Goal: Task Accomplishment & Management: Manage account settings

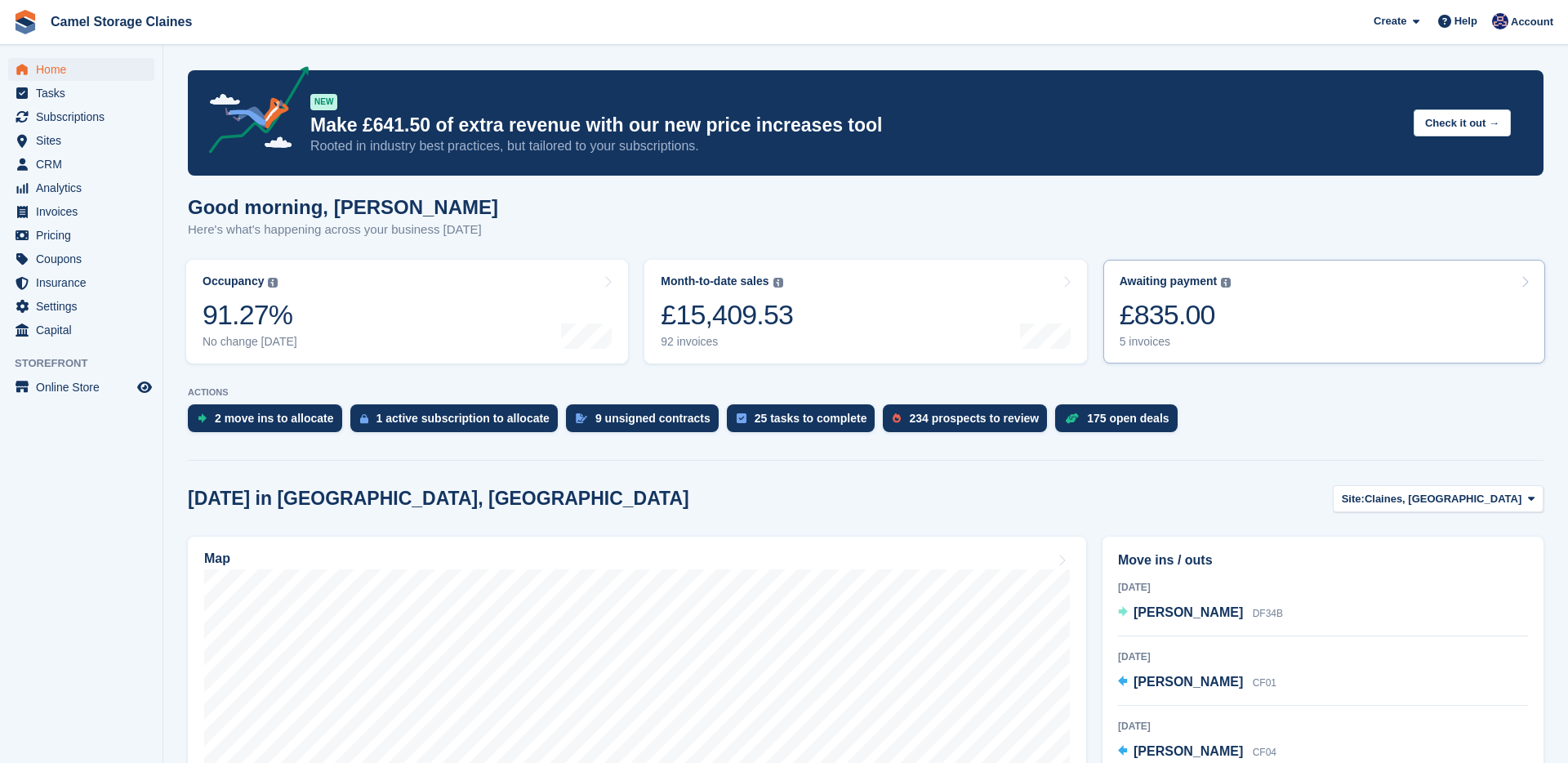
click at [1196, 345] on div "5 invoices" at bounding box center [1176, 341] width 112 height 14
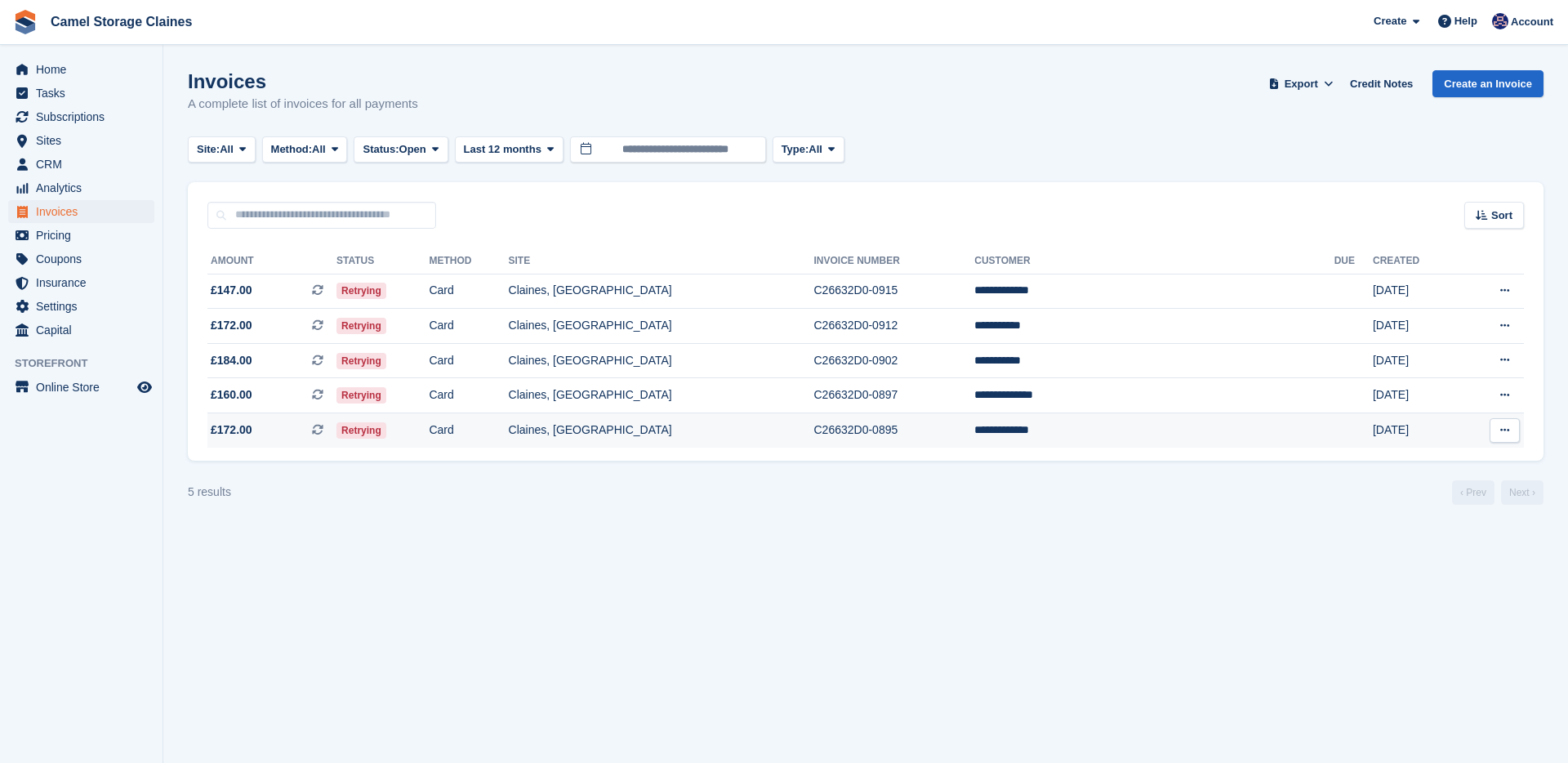
click at [1151, 429] on td "**********" at bounding box center [1153, 430] width 359 height 34
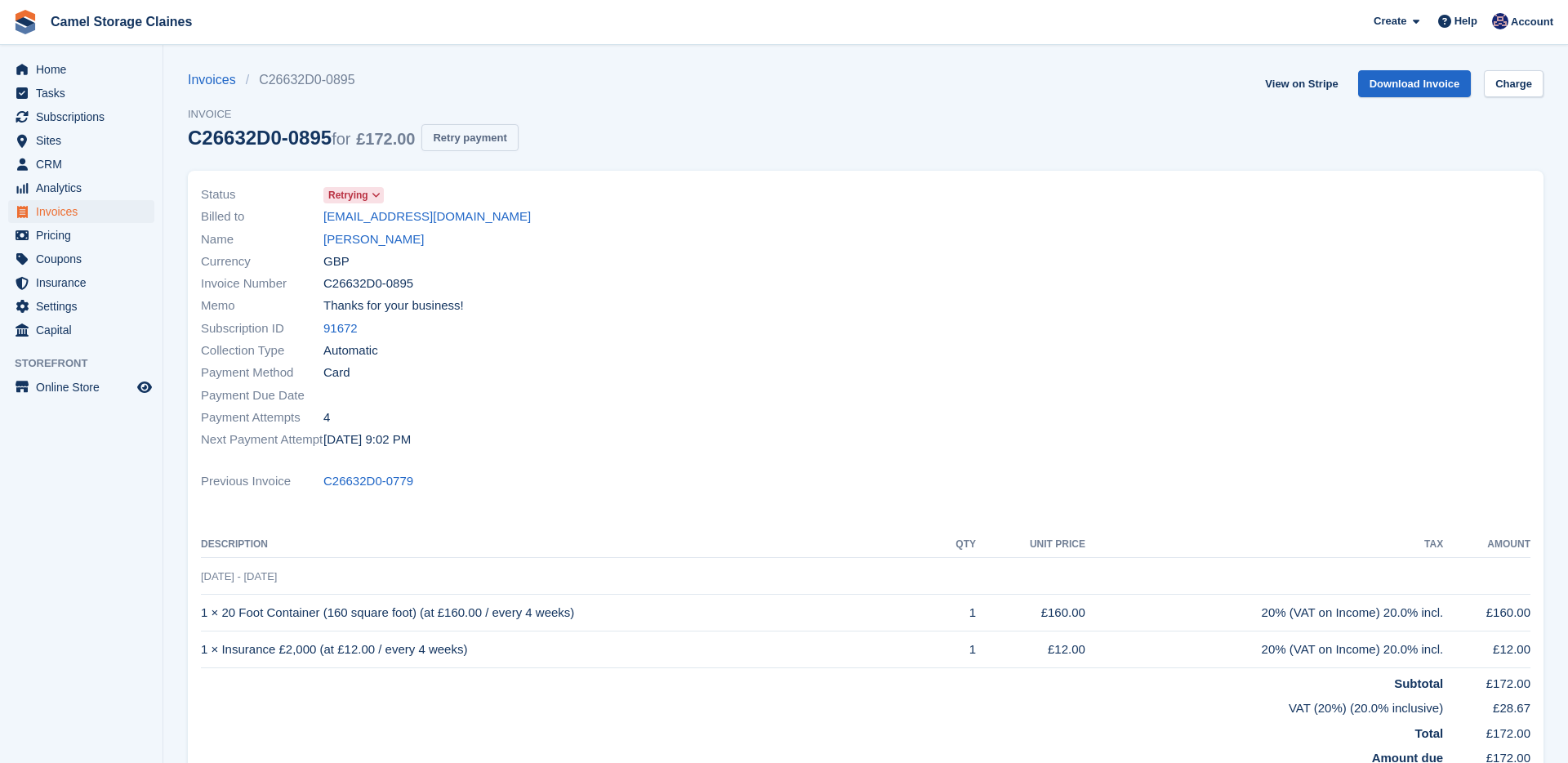
click at [517, 137] on button "Retry payment" at bounding box center [470, 137] width 97 height 27
click at [109, 64] on span "Home" at bounding box center [84, 69] width 98 height 23
click at [375, 244] on link "[PERSON_NAME]" at bounding box center [373, 240] width 100 height 19
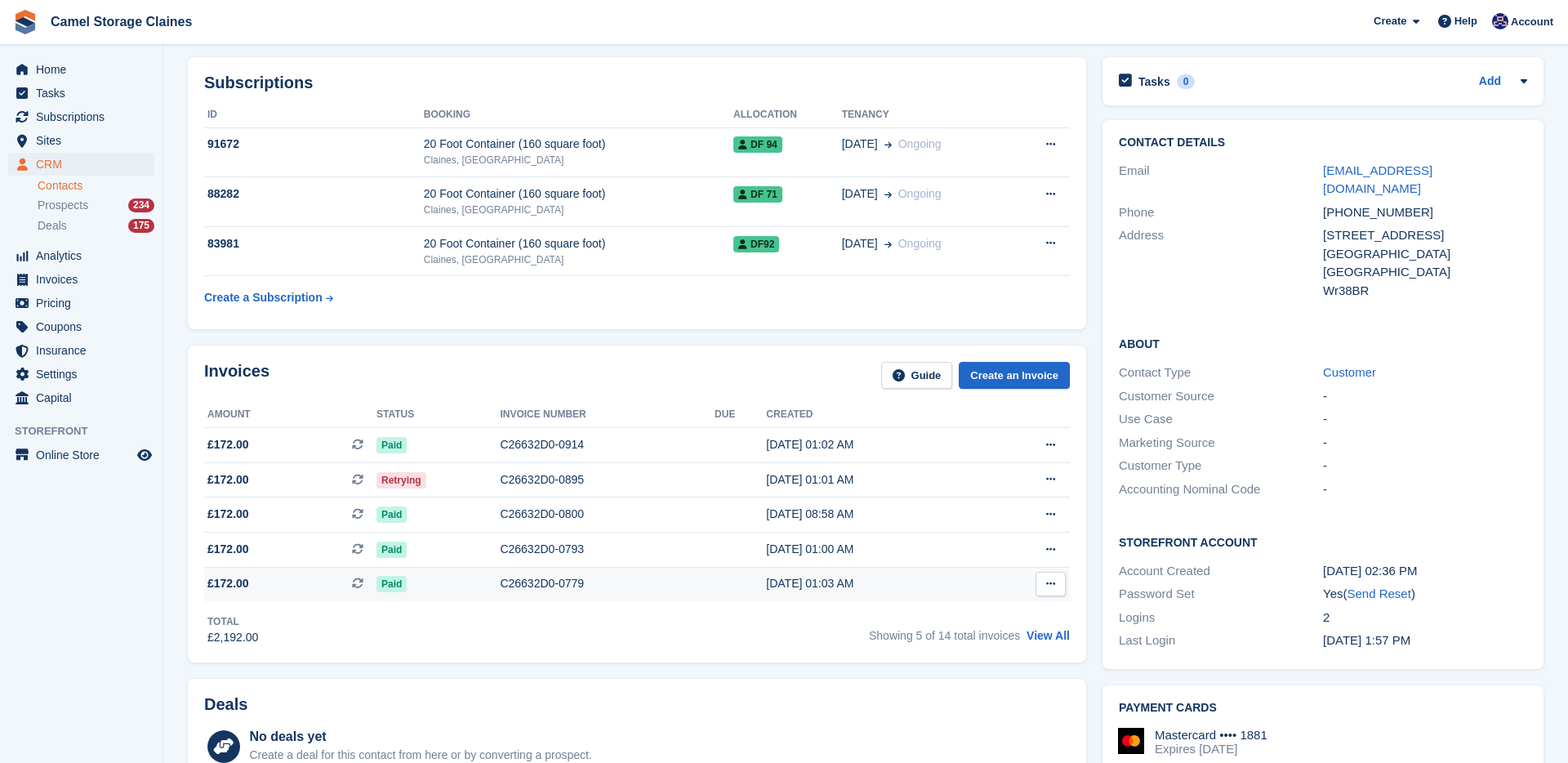
scroll to position [197, 0]
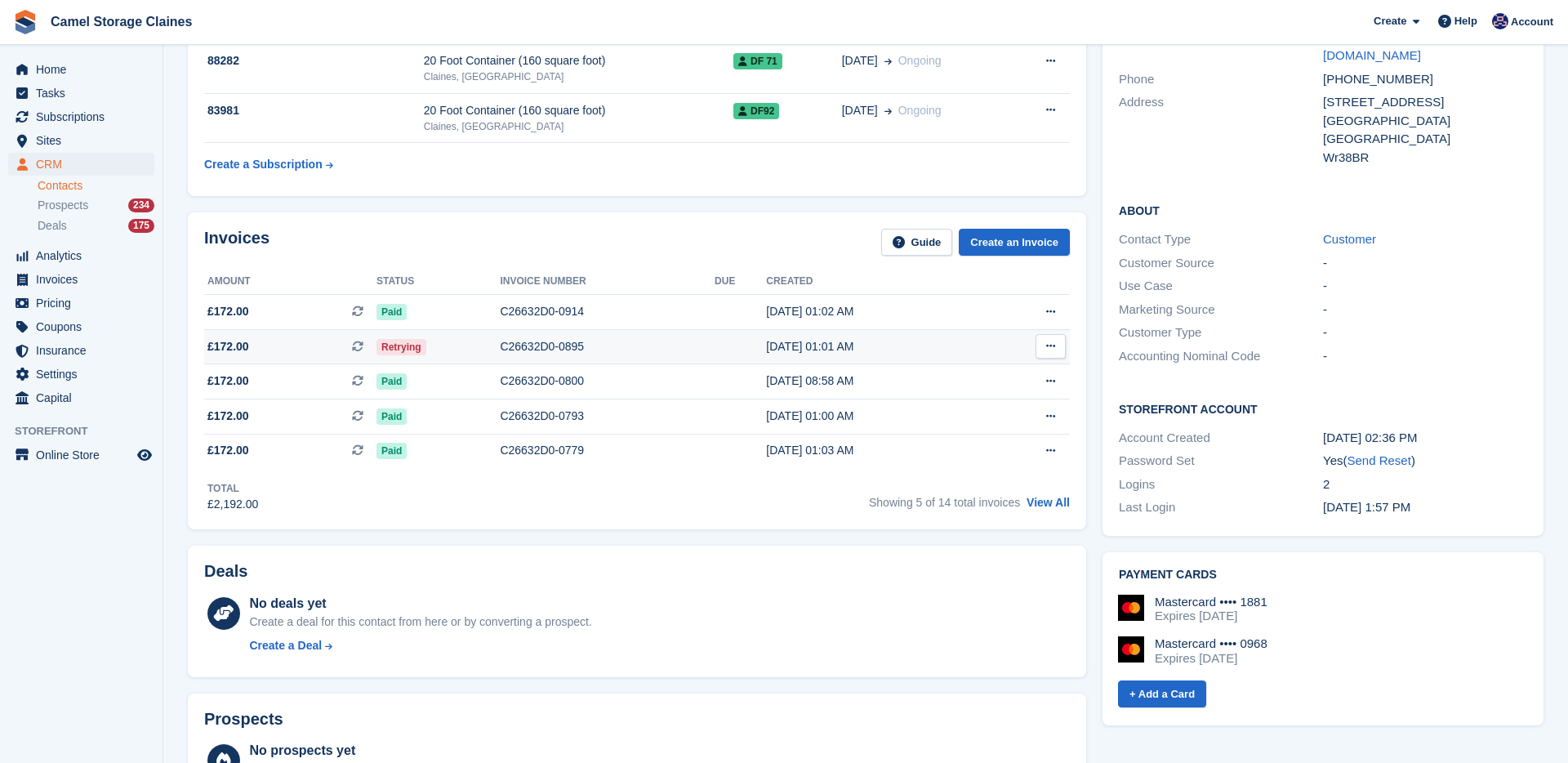
click at [933, 354] on div "15 Aug, 01:01 AM" at bounding box center [875, 347] width 218 height 17
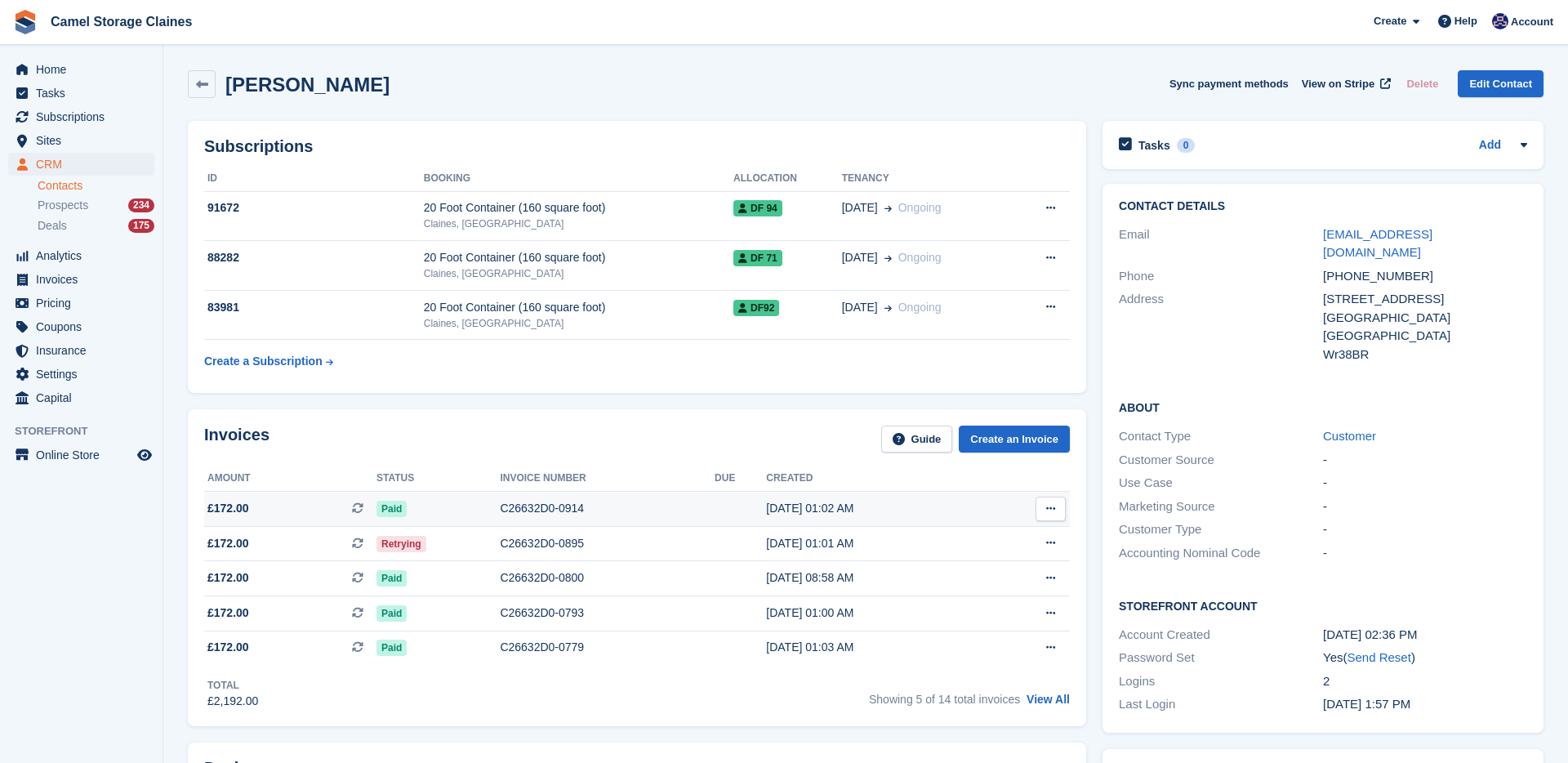
click at [619, 507] on div "C26632D0-0914" at bounding box center [607, 509] width 215 height 17
click at [598, 553] on div "C26632D0-0895" at bounding box center [607, 544] width 215 height 17
click at [443, 513] on div "Paid" at bounding box center [438, 509] width 123 height 17
click at [363, 300] on div "83981" at bounding box center [314, 307] width 220 height 17
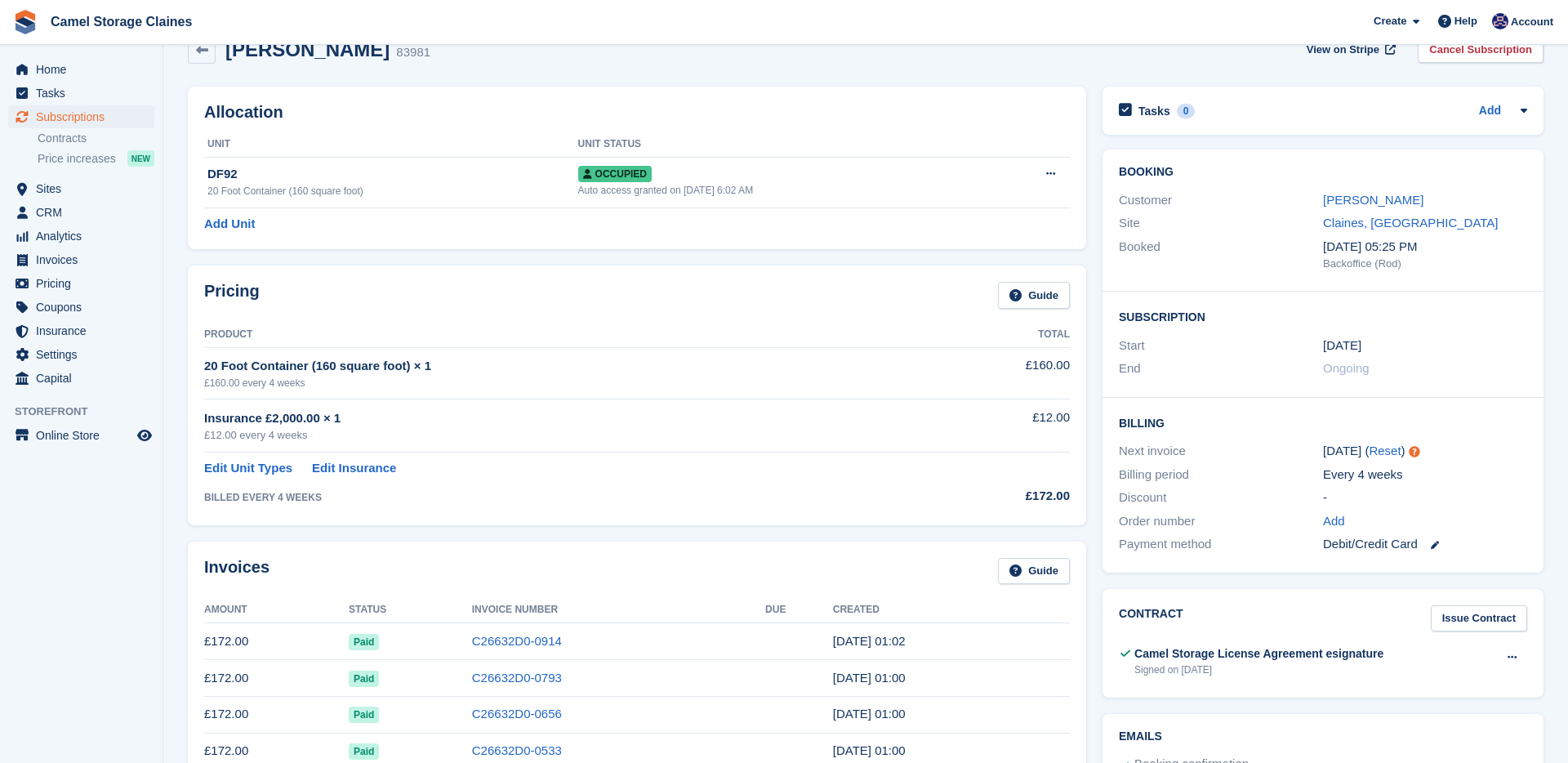
scroll to position [41, 0]
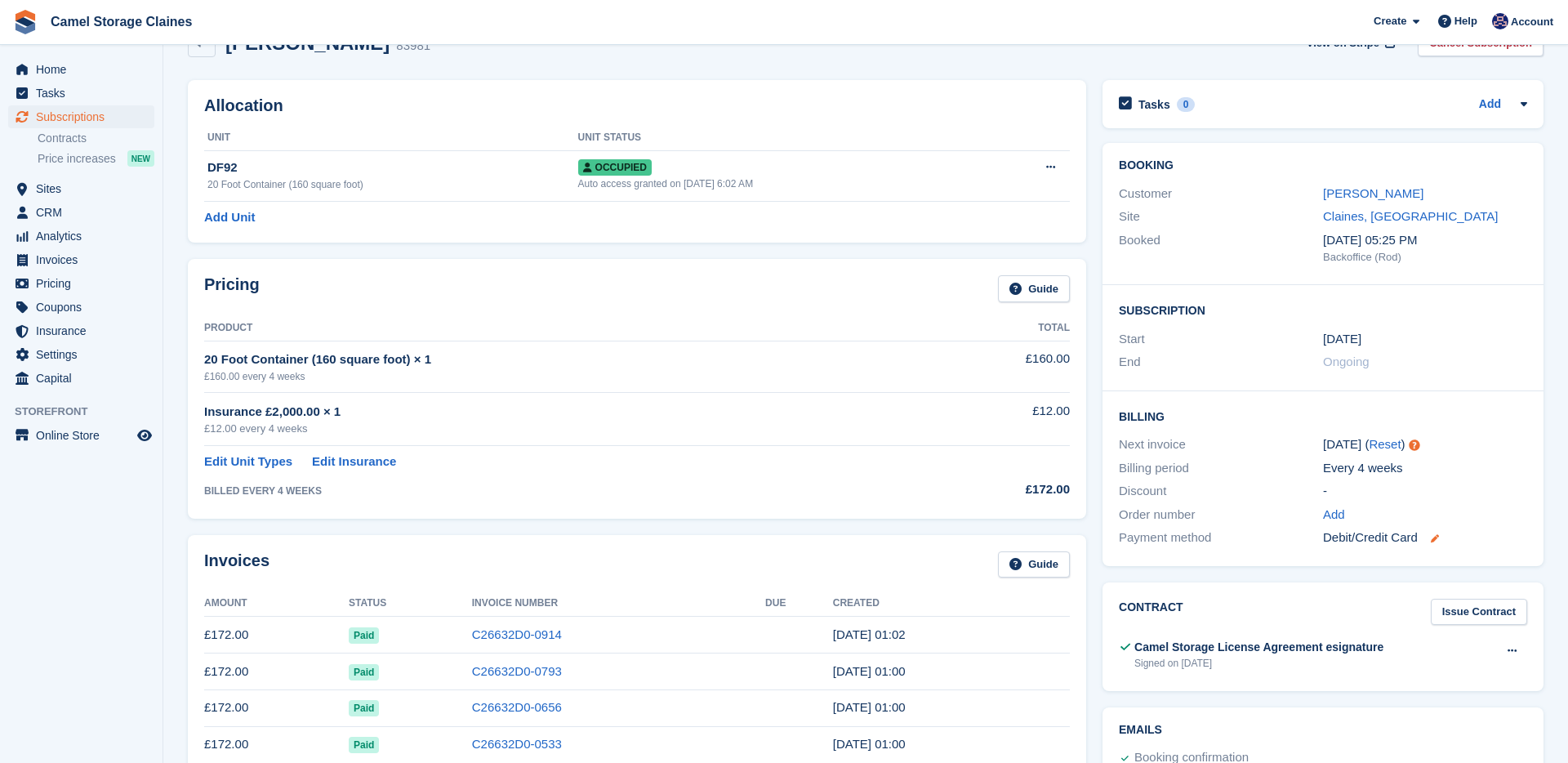
click at [1439, 536] on icon at bounding box center [1434, 538] width 9 height 9
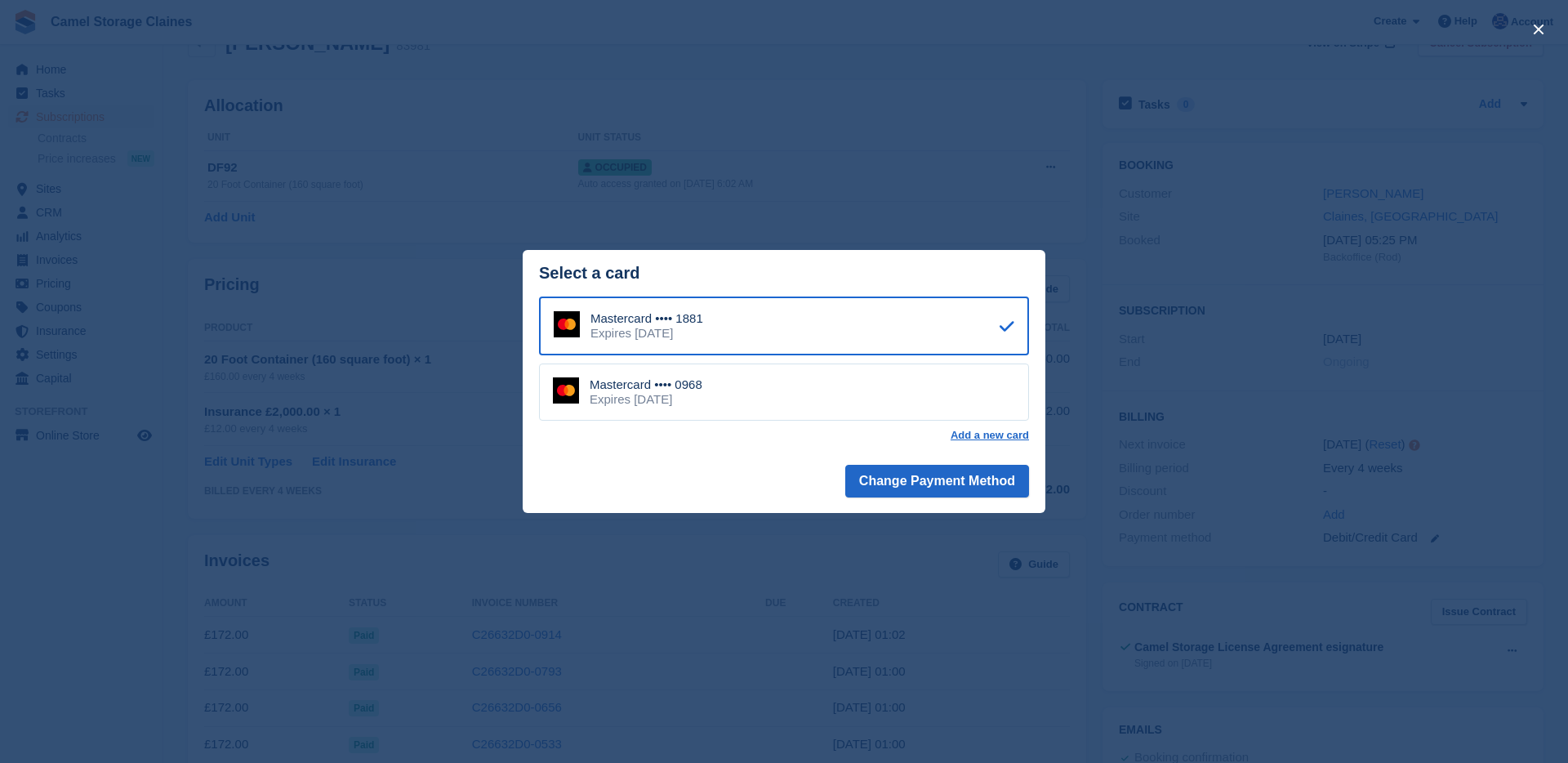
click at [417, 161] on div "close" at bounding box center [784, 381] width 1568 height 763
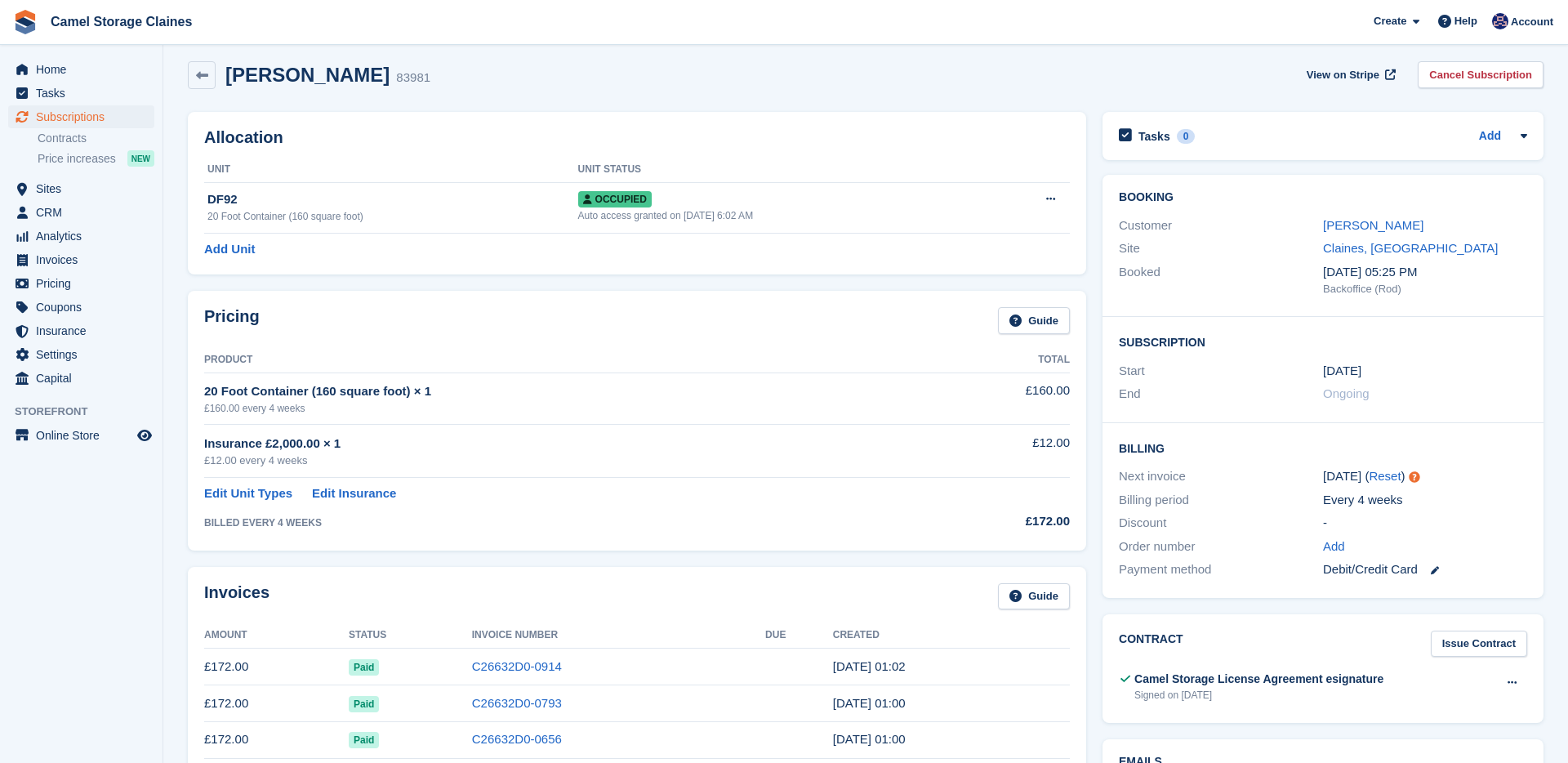
scroll to position [0, 0]
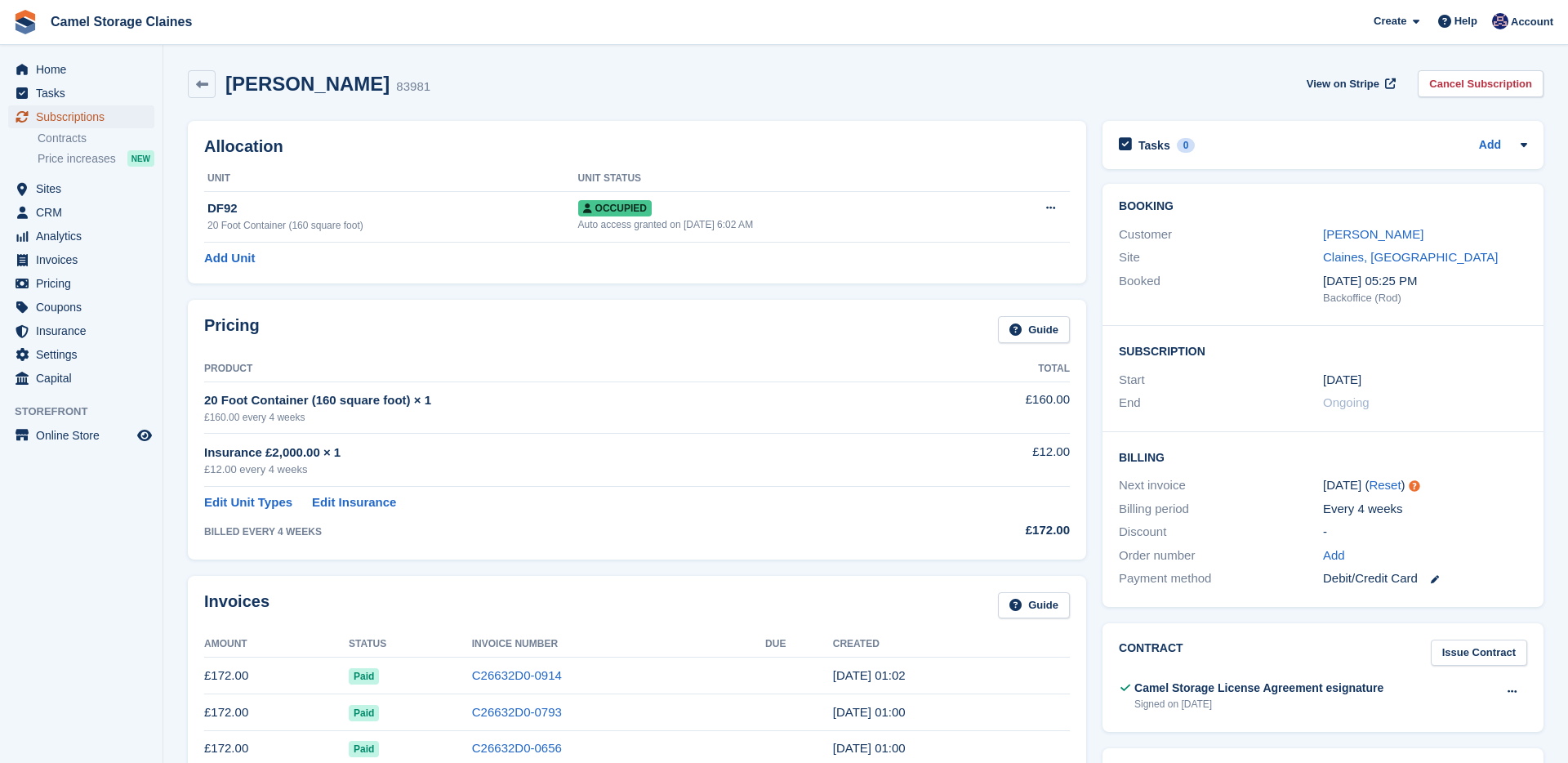
click at [92, 113] on span "Subscriptions" at bounding box center [84, 117] width 98 height 23
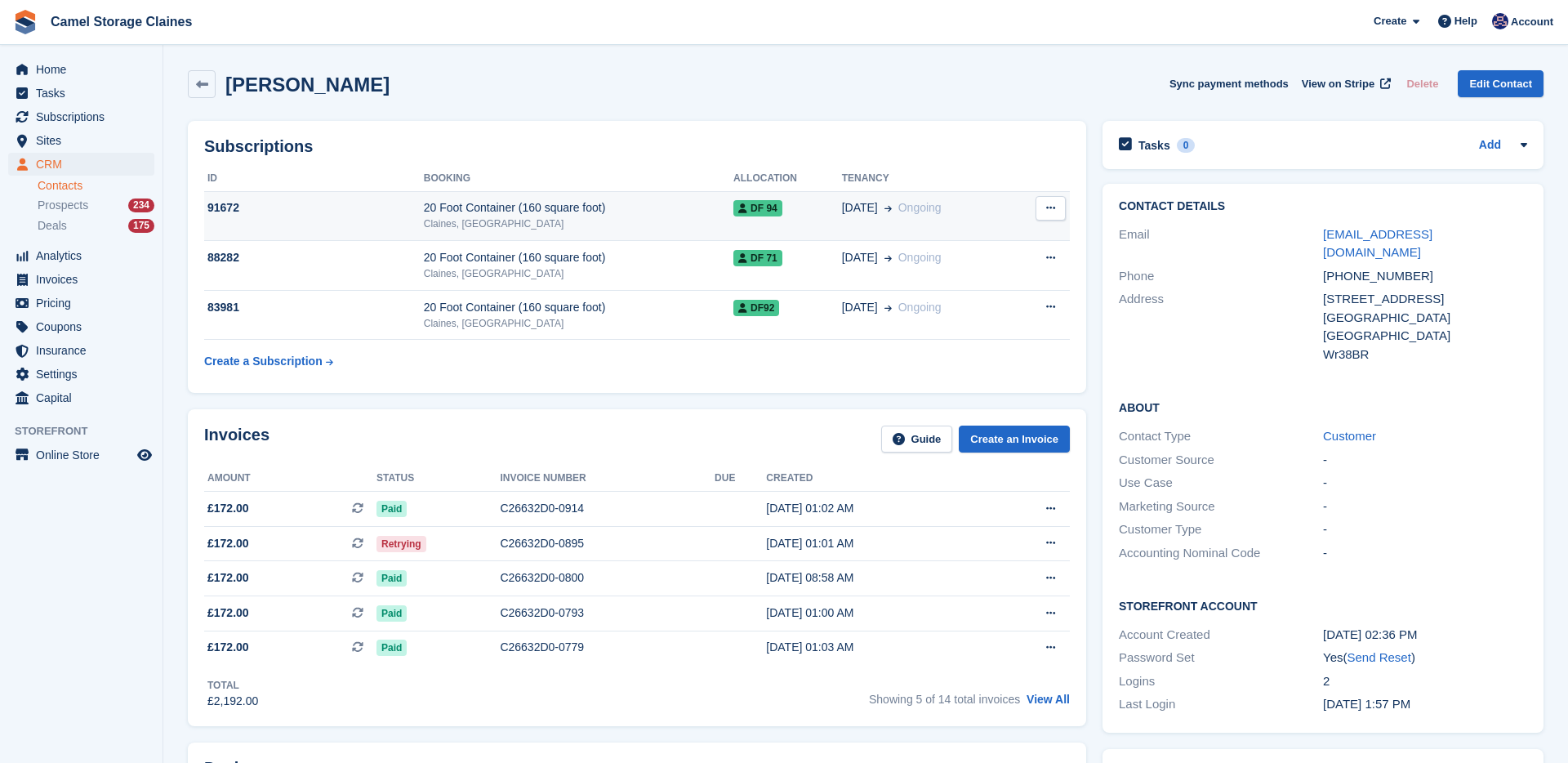
click at [310, 223] on td "91672" at bounding box center [314, 216] width 220 height 50
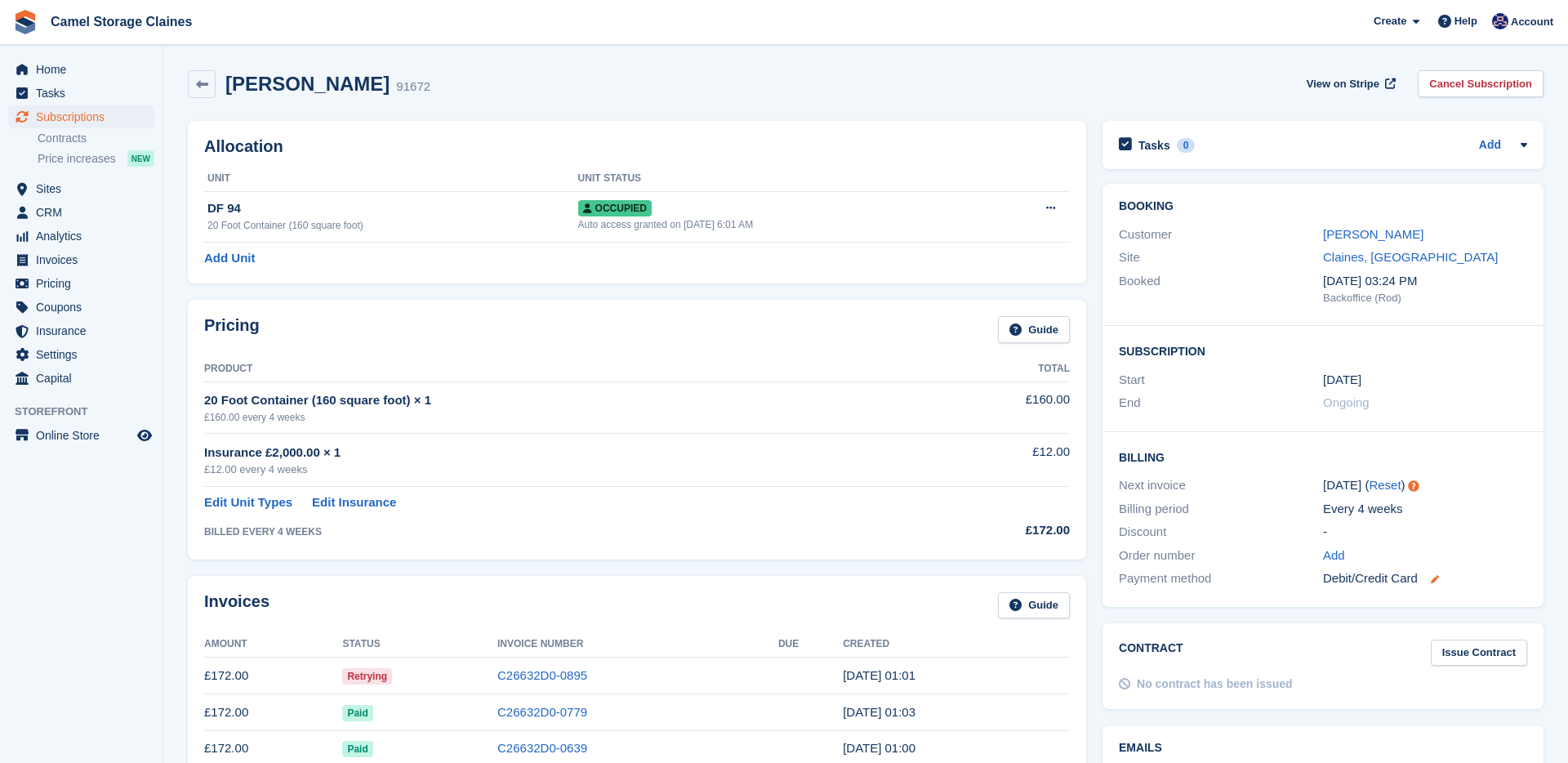
click at [1434, 580] on icon at bounding box center [1434, 579] width 9 height 9
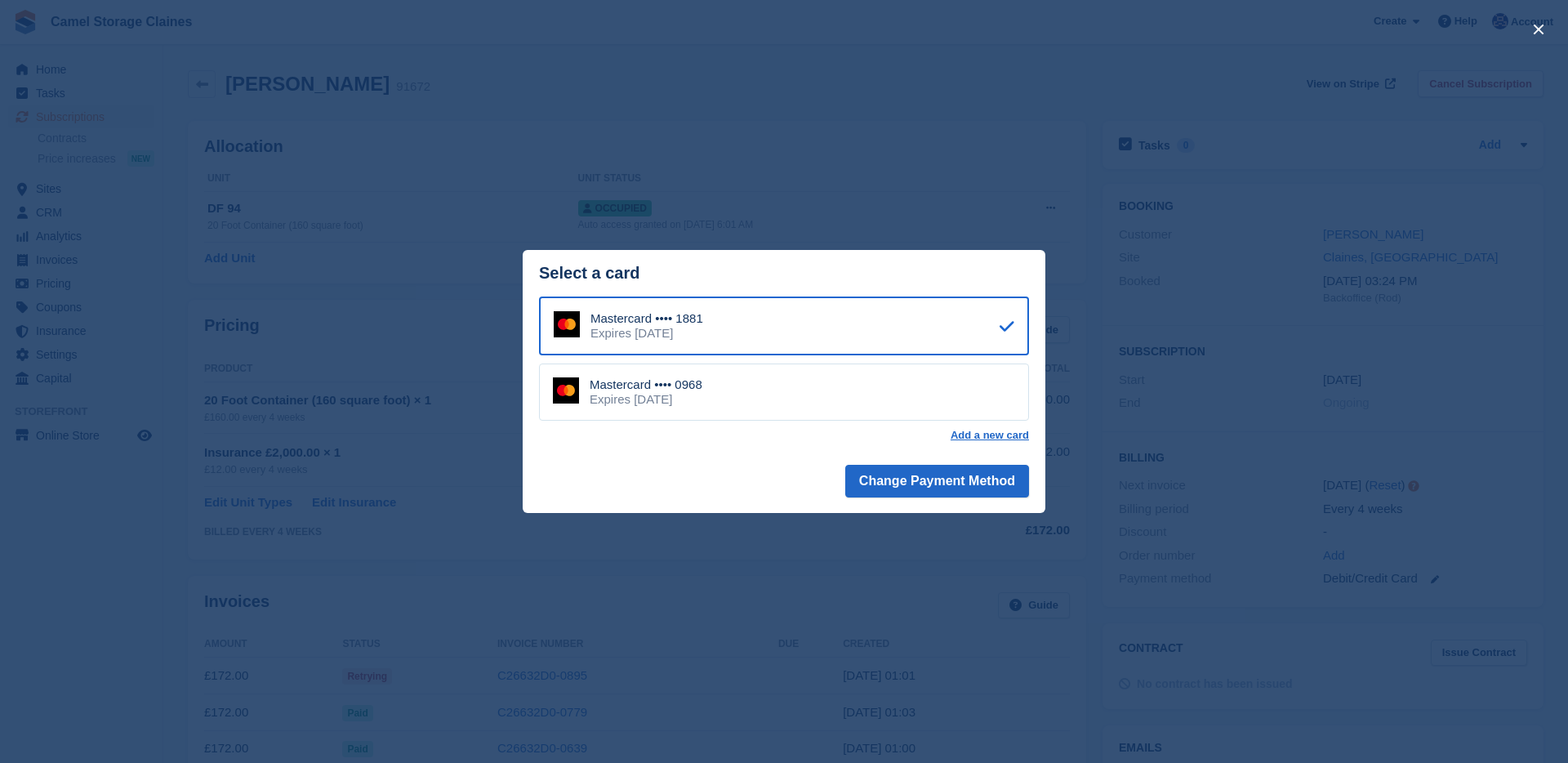
click at [741, 317] on div "Mastercard •••• 1881 Expires May 2029" at bounding box center [784, 326] width 490 height 59
click at [676, 544] on div "close" at bounding box center [784, 381] width 1568 height 763
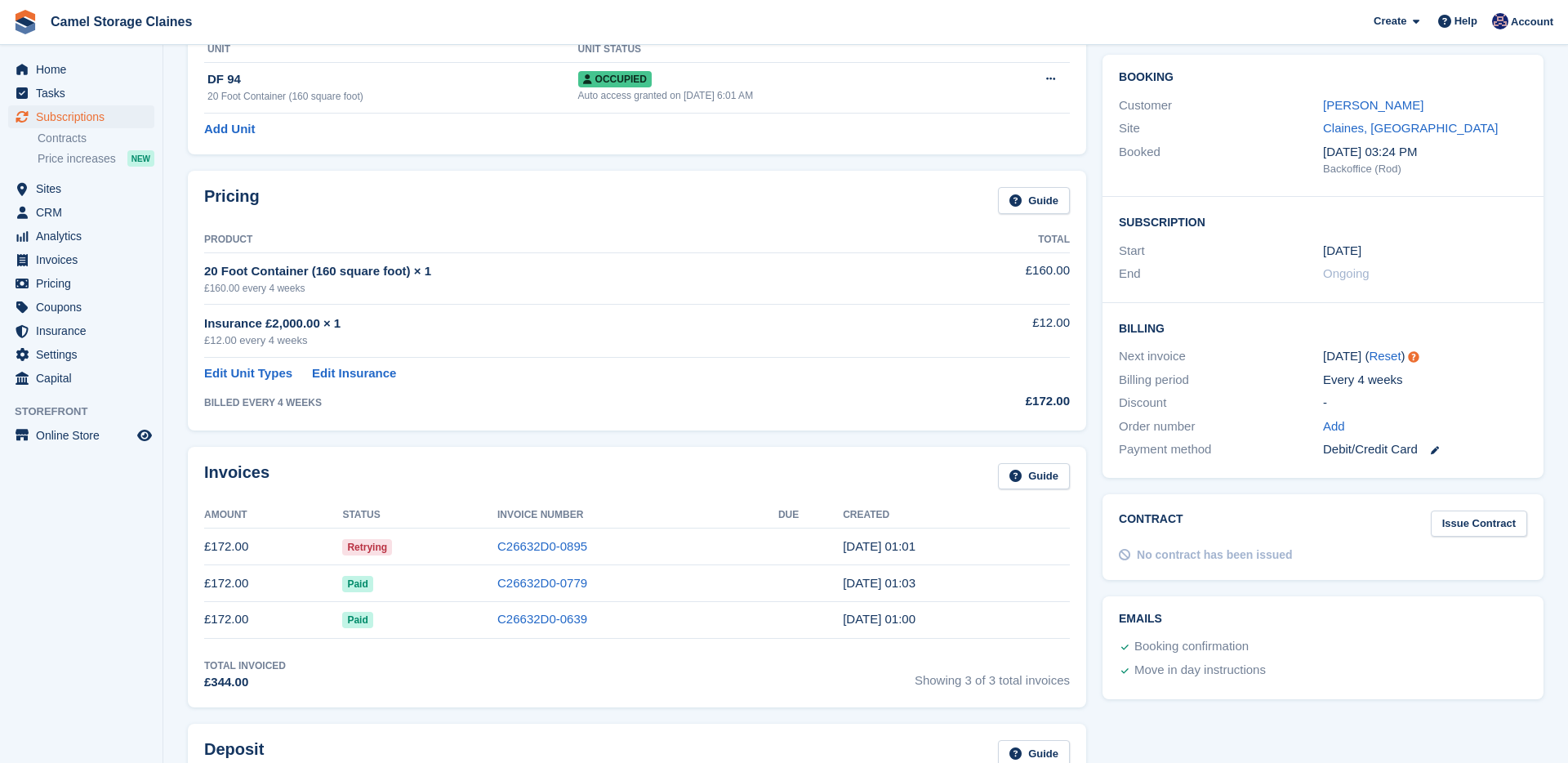
scroll to position [259, 0]
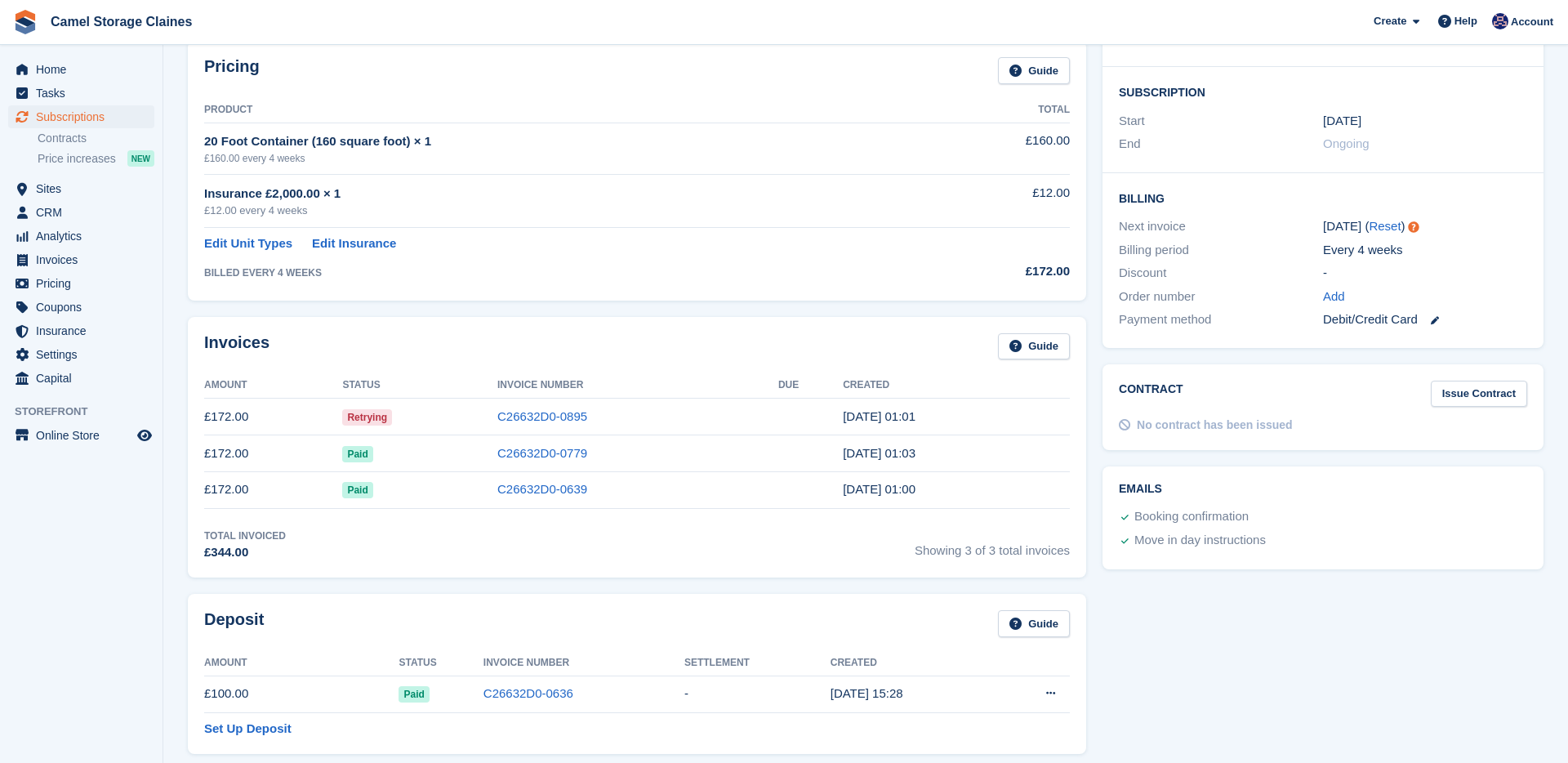
click at [673, 420] on td "C26632D0-0895" at bounding box center [638, 417] width 281 height 37
click at [429, 416] on td "Retrying" at bounding box center [420, 417] width 155 height 37
click at [532, 421] on link "C26632D0-0895" at bounding box center [542, 416] width 90 height 14
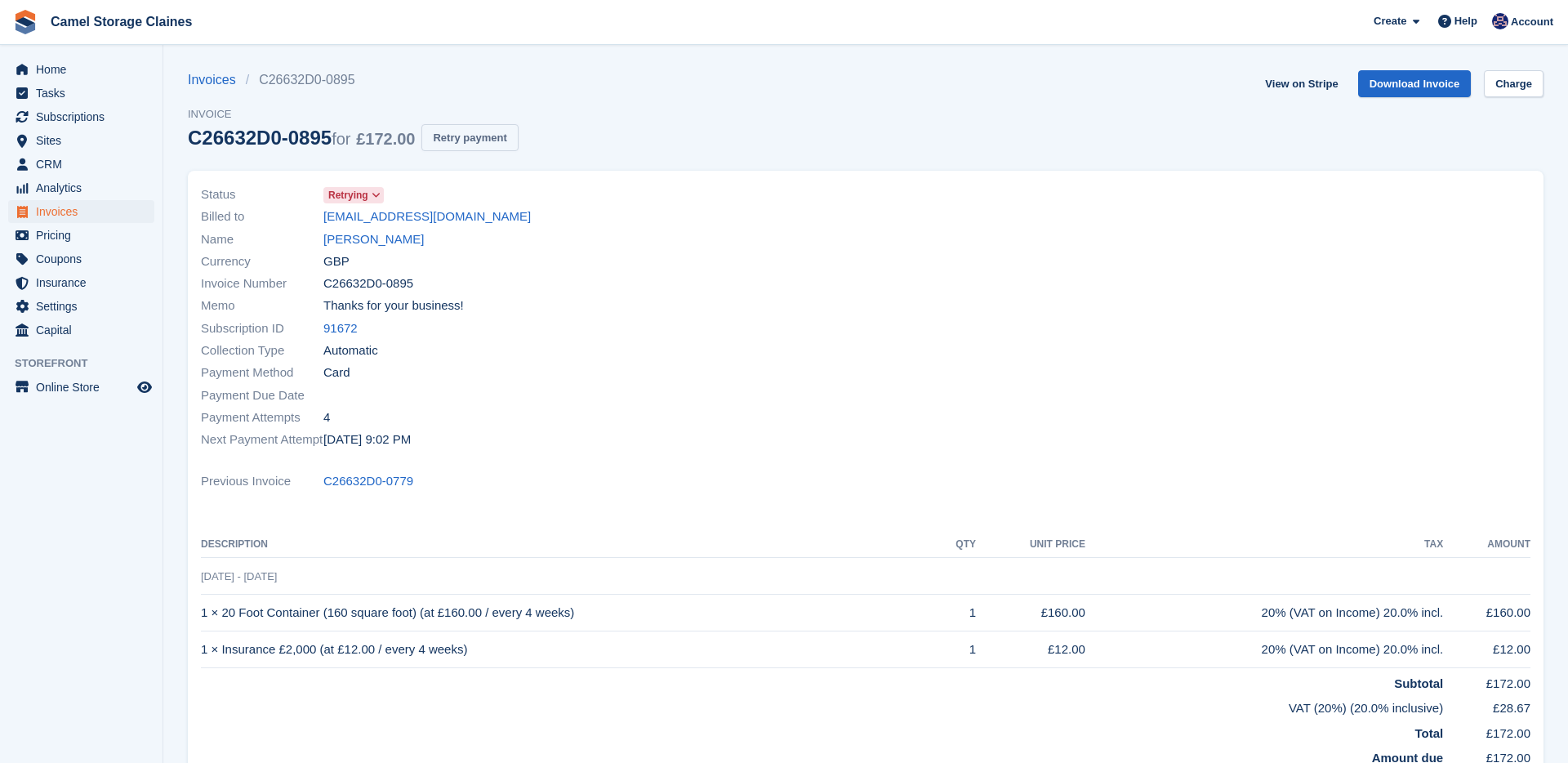
click at [496, 141] on button "Retry payment" at bounding box center [470, 137] width 97 height 27
click at [371, 240] on link "[PERSON_NAME]" at bounding box center [373, 240] width 100 height 19
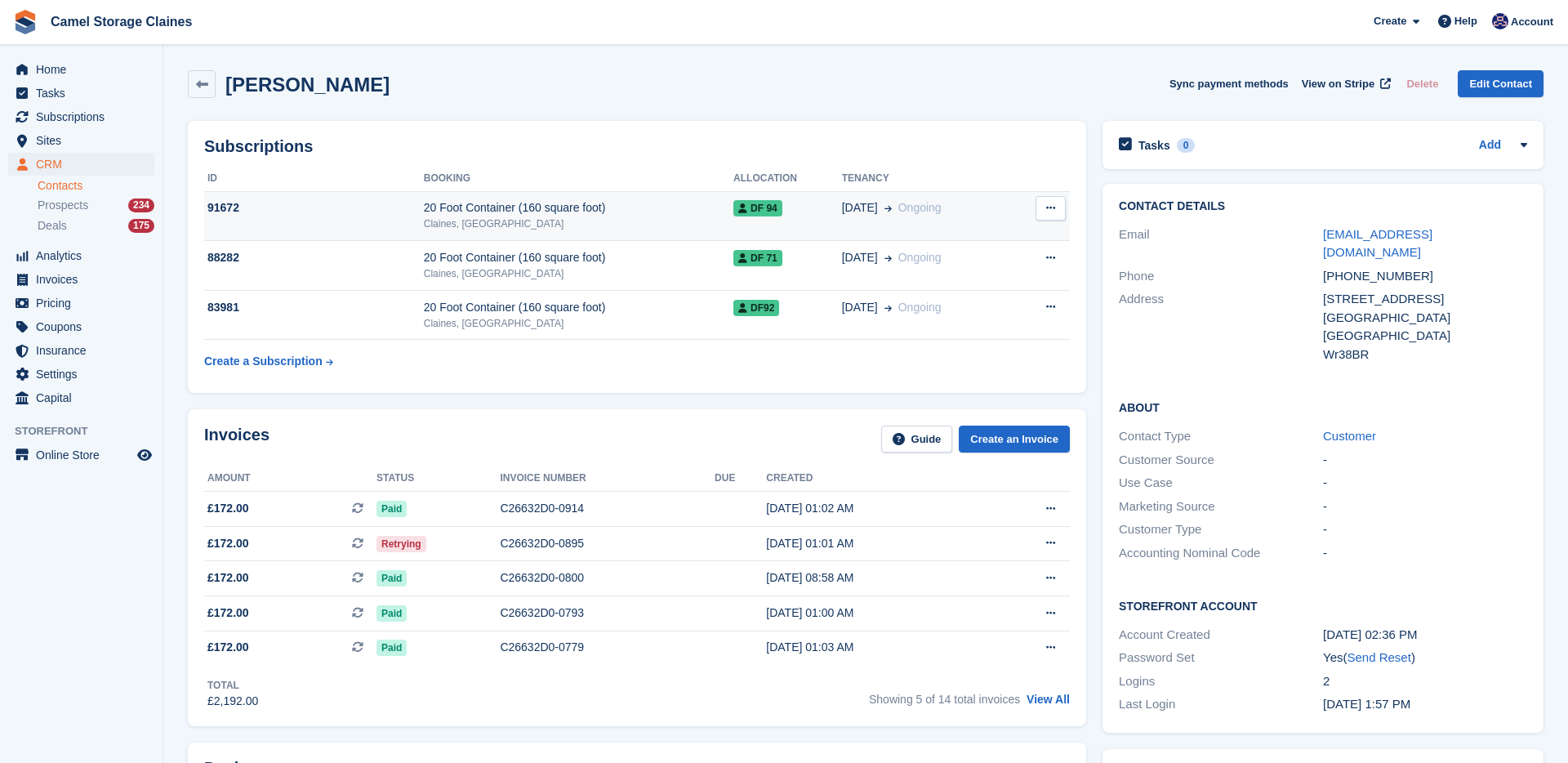
click at [568, 222] on div "Claines, [GEOGRAPHIC_DATA]" at bounding box center [578, 224] width 310 height 15
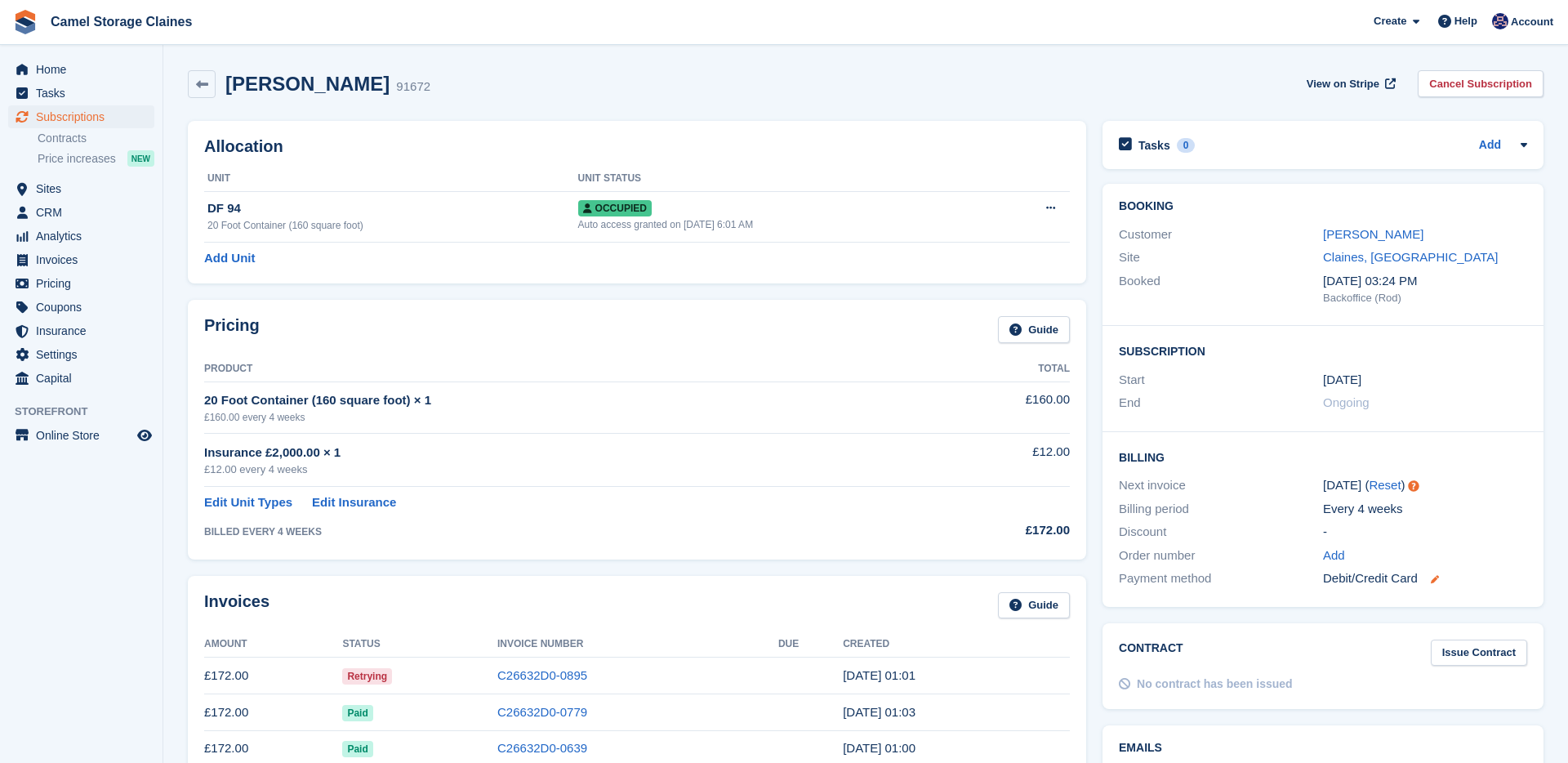
click at [1435, 583] on icon at bounding box center [1434, 579] width 9 height 9
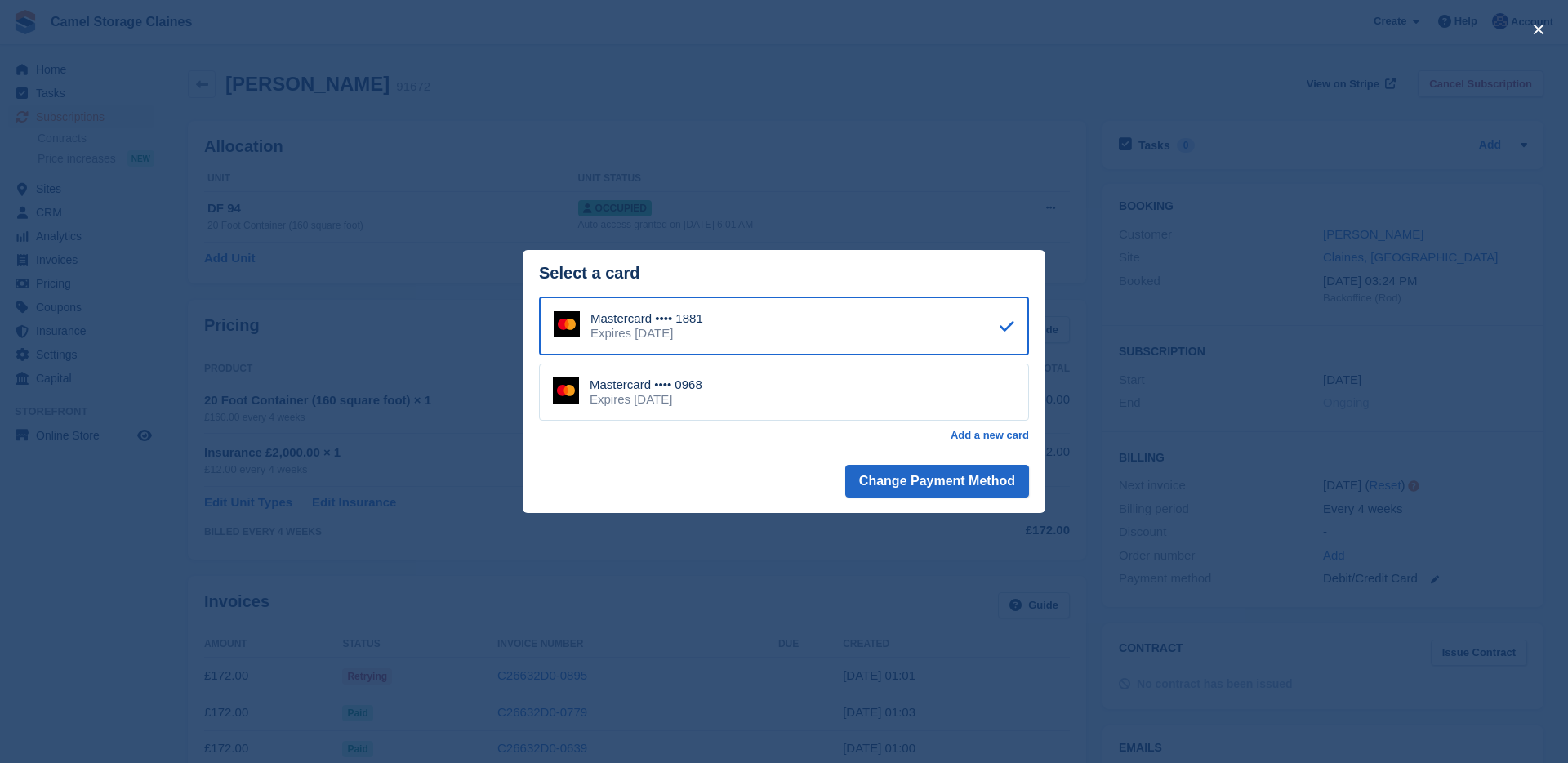
click at [845, 381] on div "Mastercard •••• 0968 Expires [DATE]" at bounding box center [784, 392] width 490 height 57
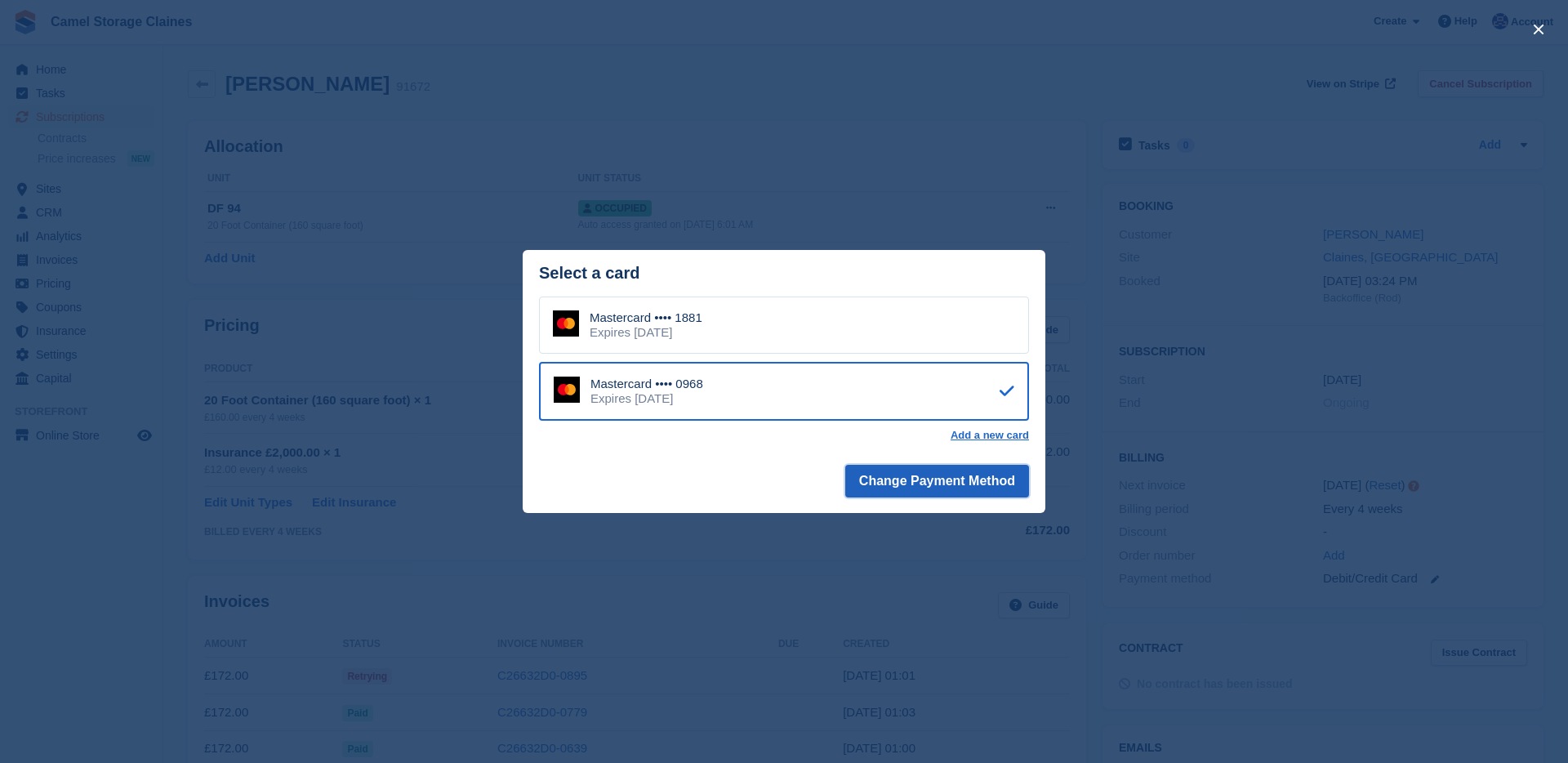
click at [933, 477] on button "Change Payment Method" at bounding box center [937, 481] width 184 height 32
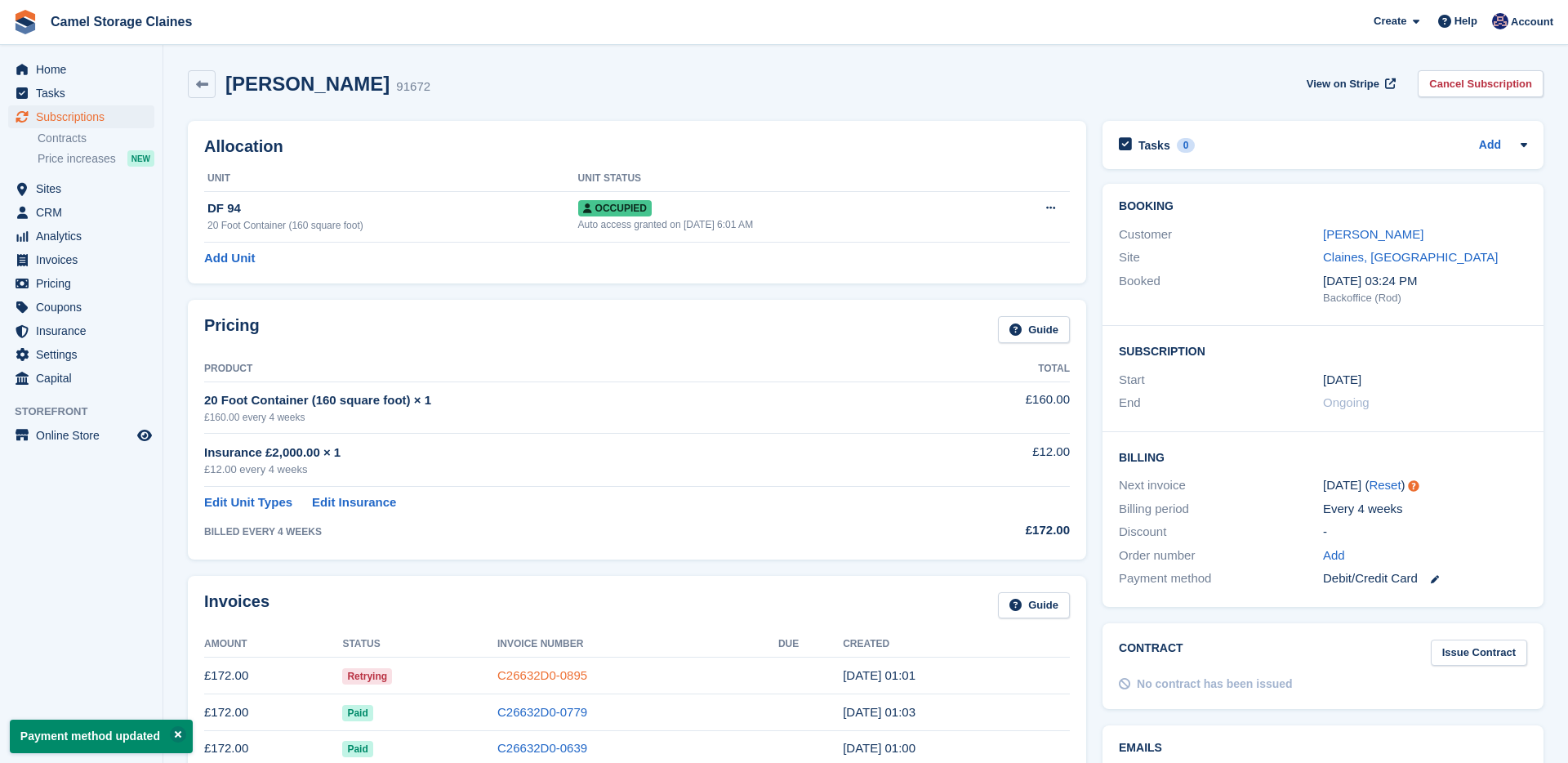
click at [506, 675] on link "C26632D0-0895" at bounding box center [542, 675] width 90 height 14
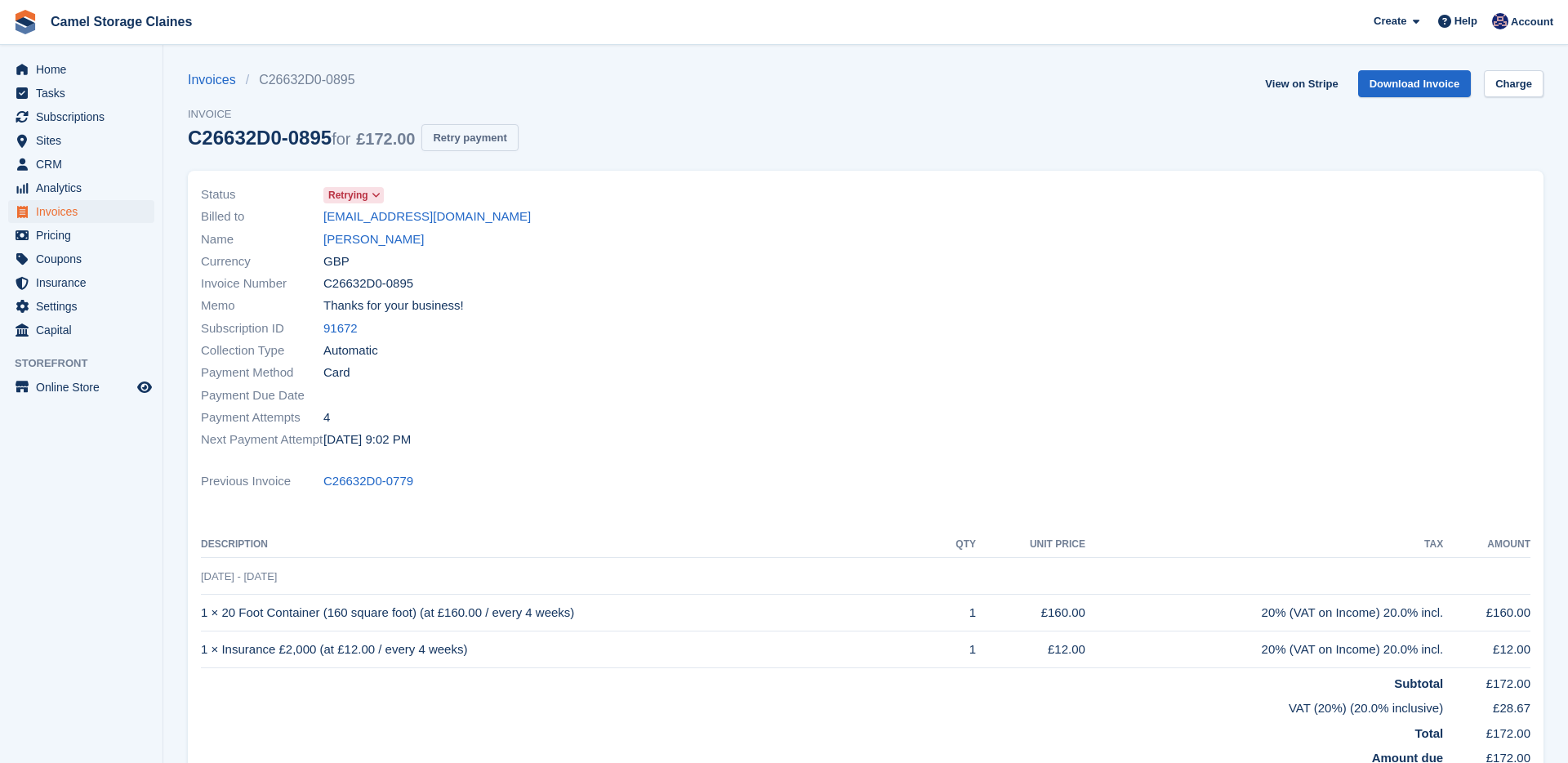
click at [501, 136] on button "Retry payment" at bounding box center [470, 137] width 97 height 27
